Goal: Find specific page/section: Find specific page/section

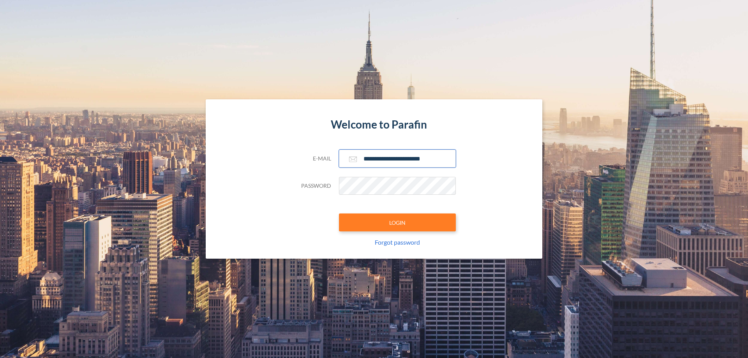
type input "**********"
click at [398, 223] on button "LOGIN" at bounding box center [397, 223] width 117 height 18
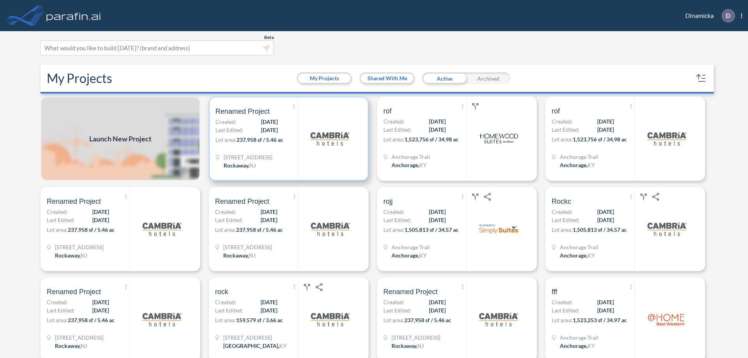
scroll to position [2, 0]
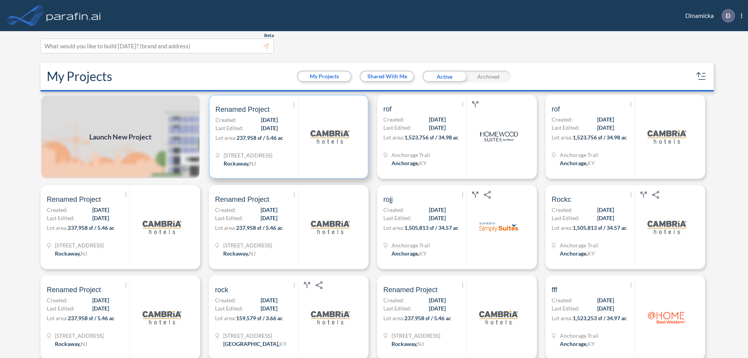
click at [287, 137] on p "Lot area: 237,958 sf / 5.46 ac" at bounding box center [257, 139] width 83 height 11
